Goal: Information Seeking & Learning: Find specific fact

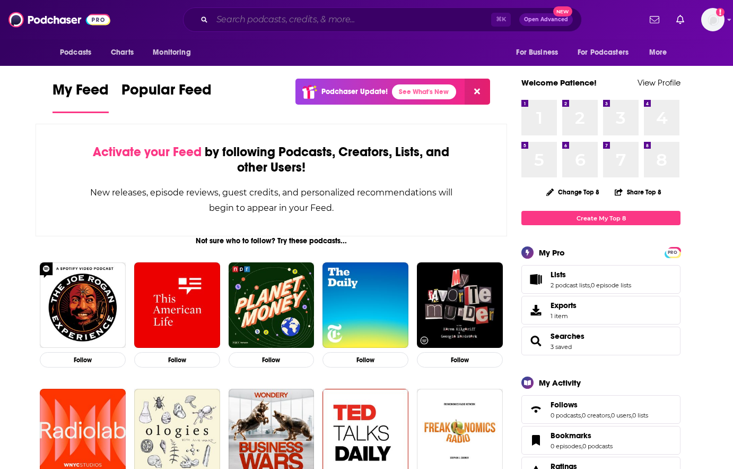
click at [390, 23] on input "Search podcasts, credits, & more..." at bounding box center [351, 19] width 279 height 17
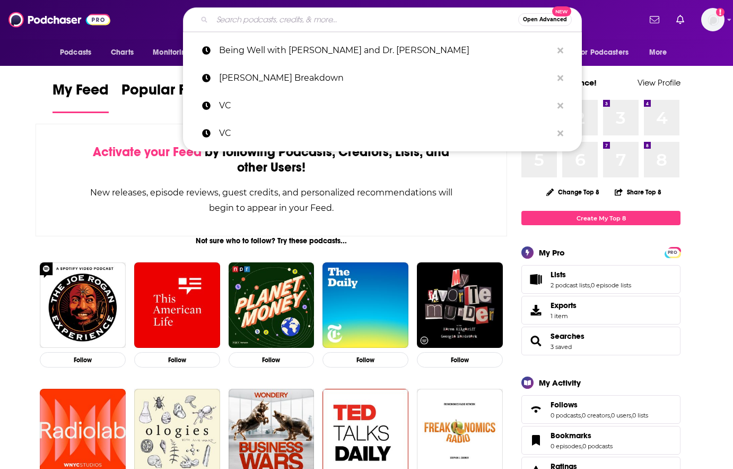
paste input "Making Billions"
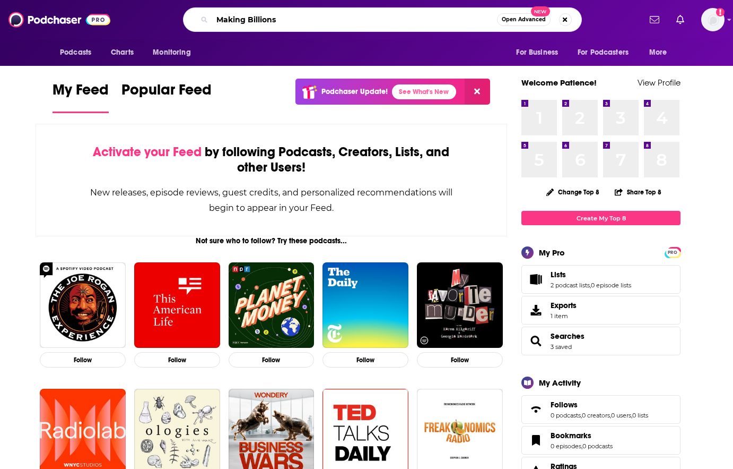
type input "Making Billions"
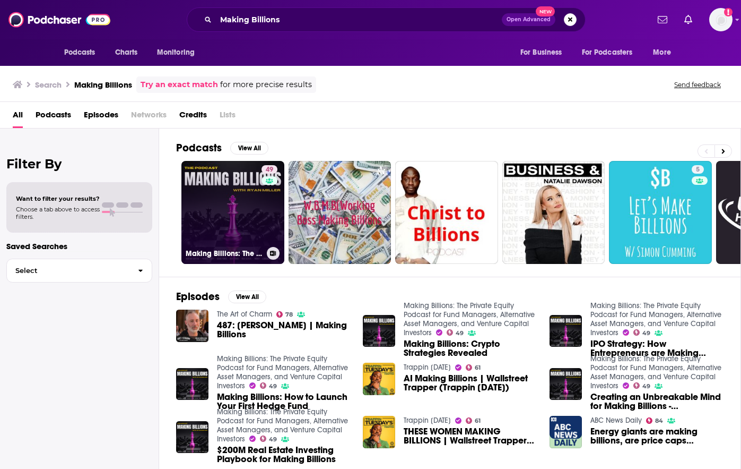
click at [221, 219] on link "49 Making Billions: The Private Equity Podcast for Fund Managers, Alternative A…" at bounding box center [232, 212] width 103 height 103
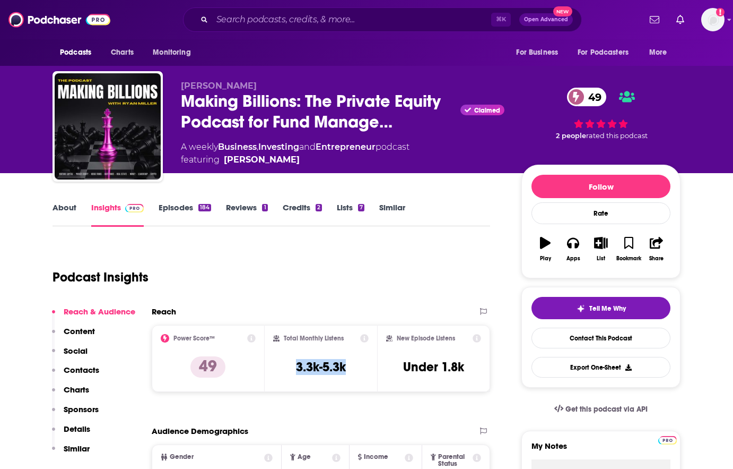
drag, startPoint x: 291, startPoint y: 367, endPoint x: 350, endPoint y: 366, distance: 58.9
click at [350, 366] on div "Total Monthly Listens 3.3k-5.3k" at bounding box center [321, 358] width 96 height 49
copy h3 "3.3k-5.3k"
